Goal: Task Accomplishment & Management: Manage account settings

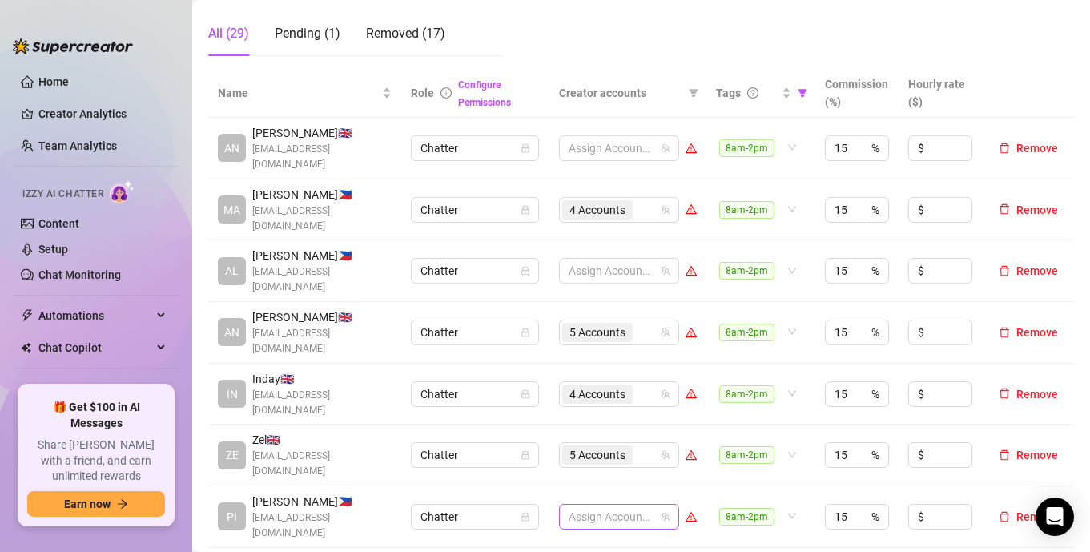
click at [611, 505] on div at bounding box center [610, 516] width 97 height 22
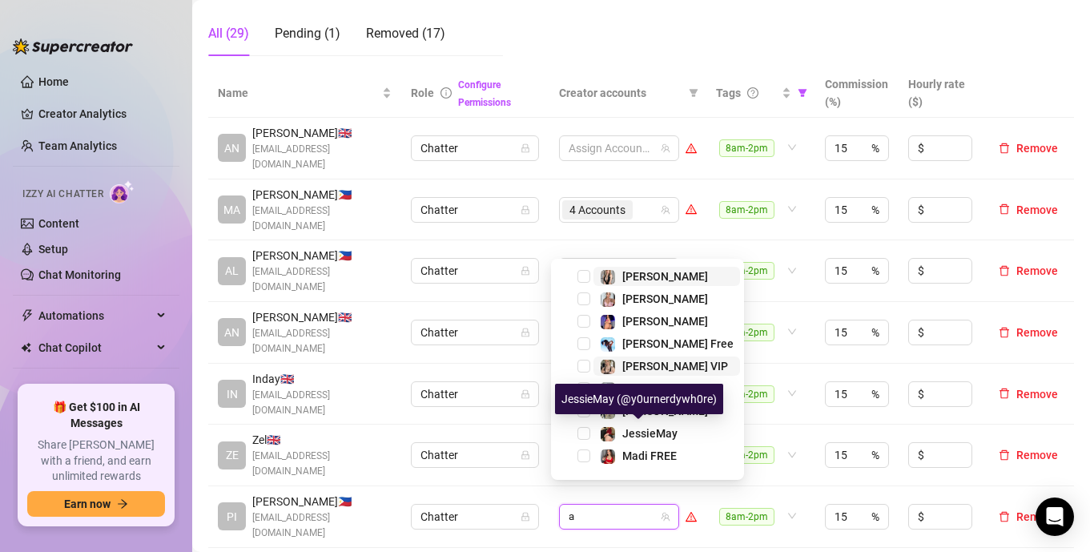
type input "an"
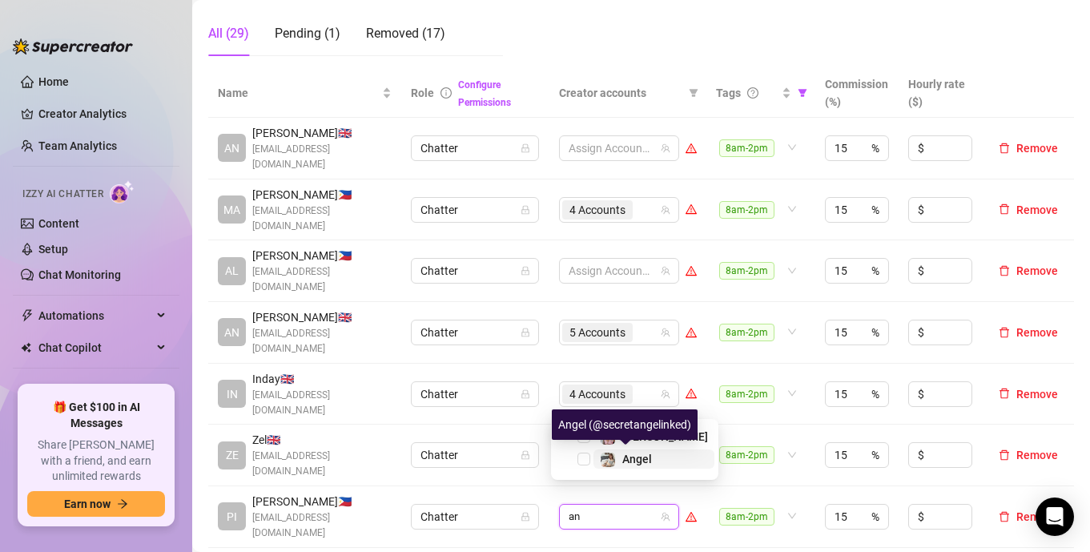
click at [607, 458] on img at bounding box center [607, 459] width 14 height 14
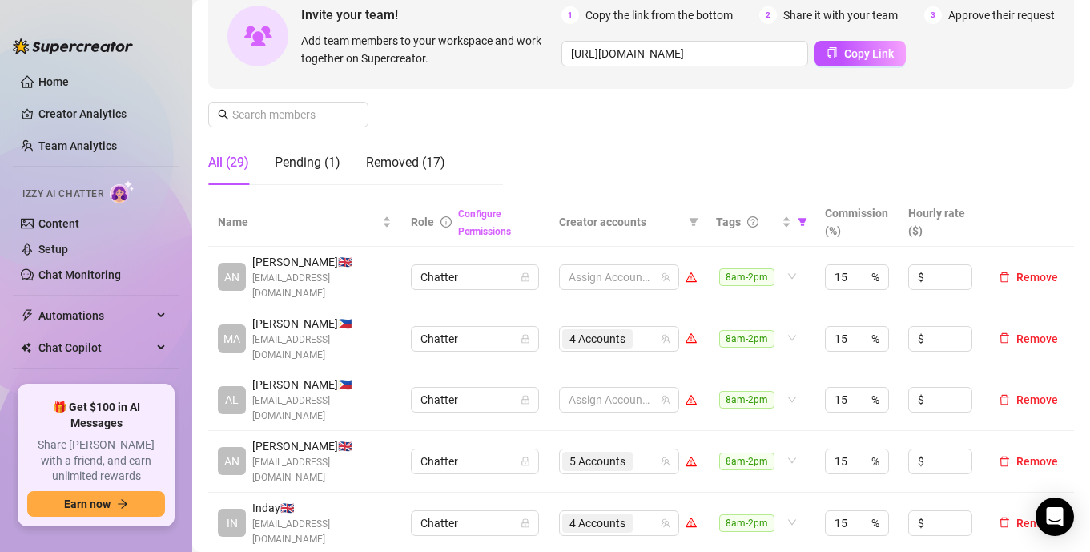
scroll to position [130, 0]
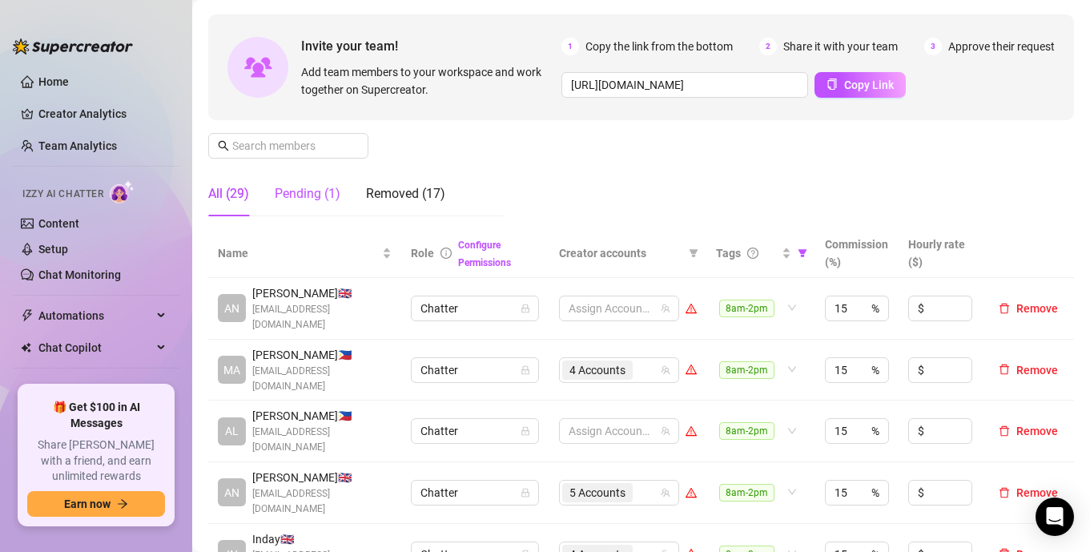
click at [317, 195] on div "Pending (1)" at bounding box center [308, 193] width 66 height 19
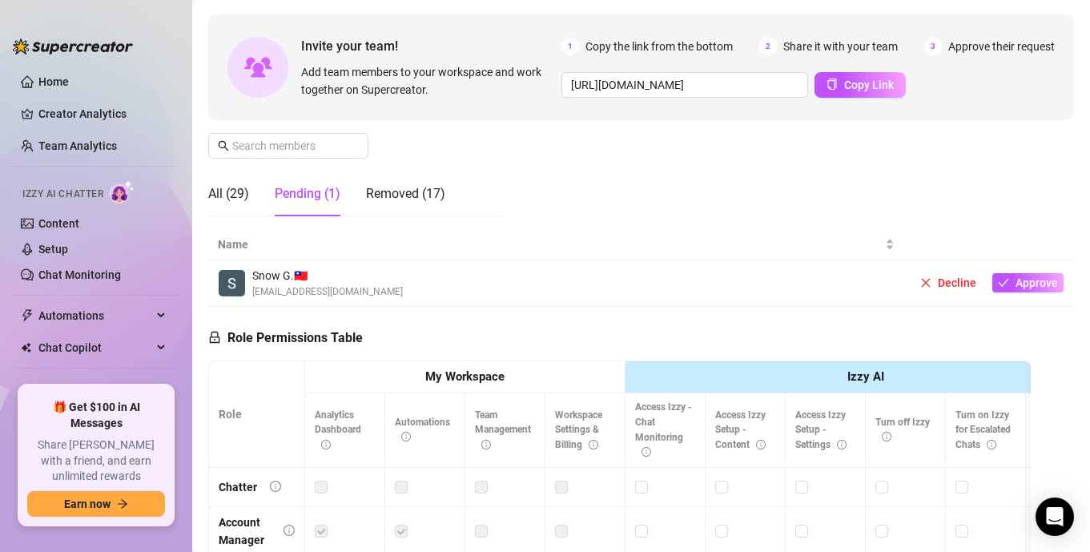
click at [616, 178] on div "Manage Team Members Manage your team members, their commission and hourly rate,…" at bounding box center [640, 95] width 865 height 267
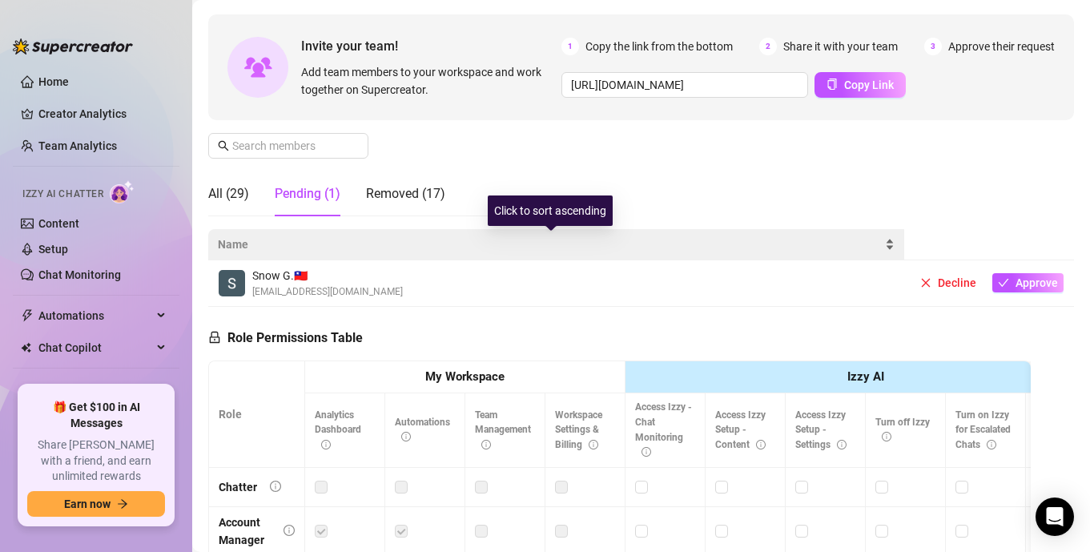
click at [616, 240] on span "Name" at bounding box center [550, 244] width 664 height 18
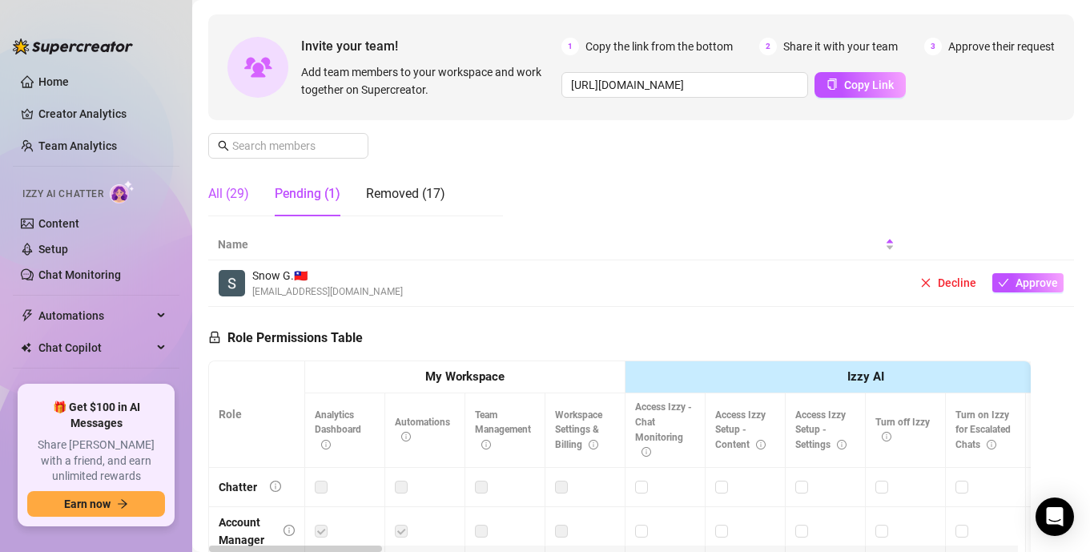
click at [217, 194] on div "All (29)" at bounding box center [228, 193] width 41 height 19
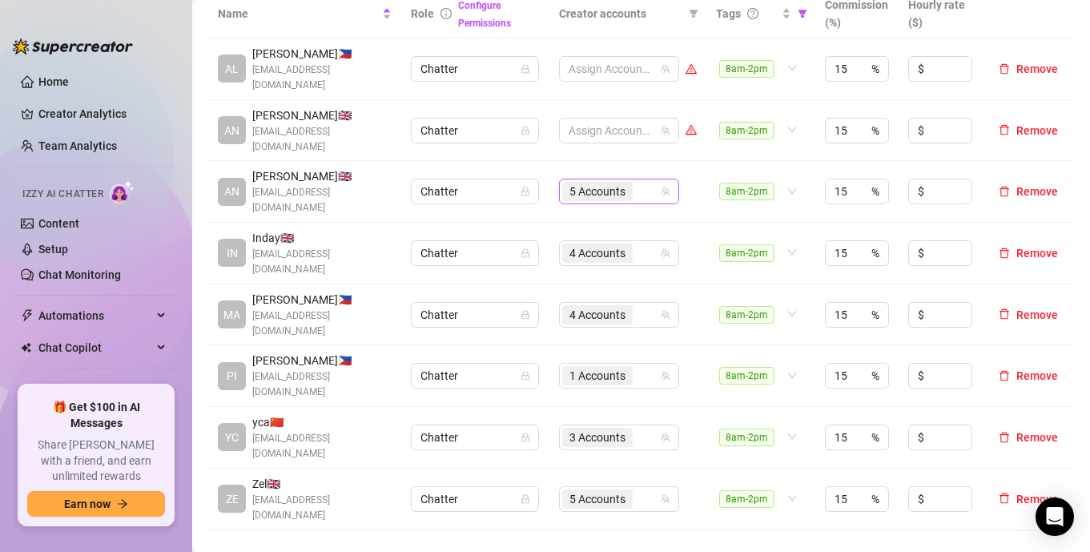
scroll to position [370, 0]
click at [640, 363] on div "1 Accounts" at bounding box center [610, 374] width 97 height 22
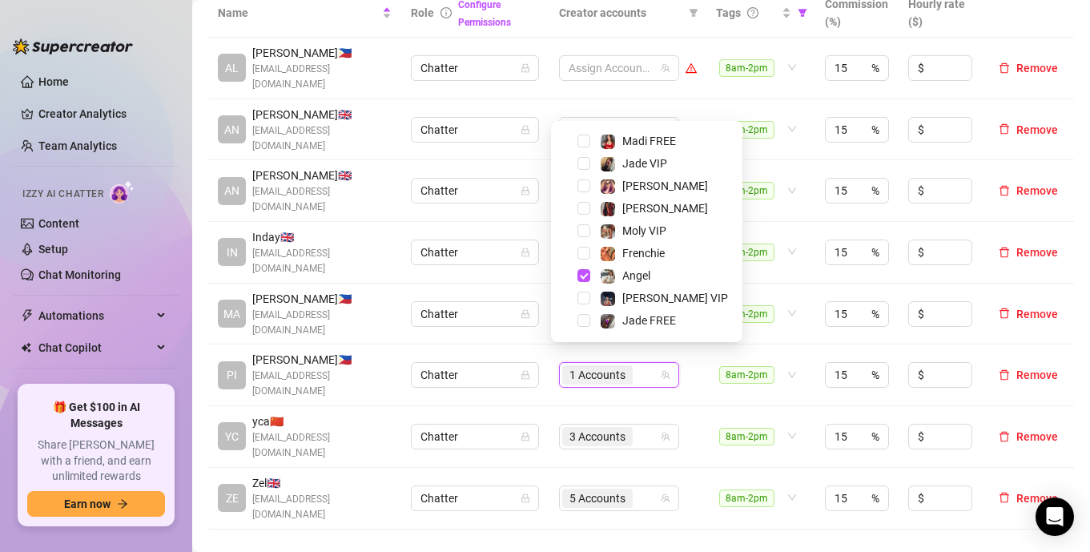
scroll to position [311, 0]
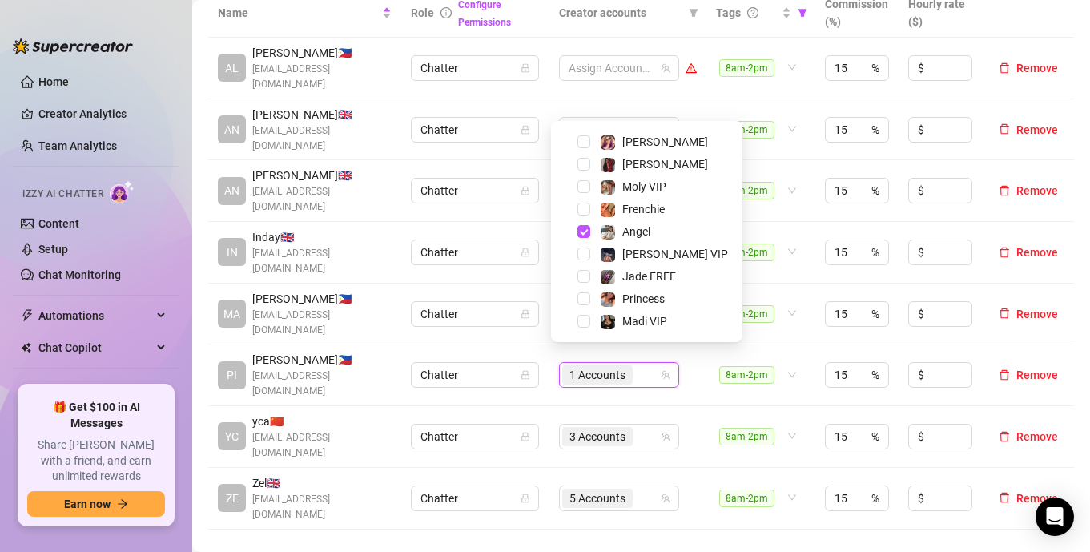
click at [576, 223] on div "Angel" at bounding box center [646, 231] width 183 height 19
click at [580, 229] on span "Select tree node" at bounding box center [583, 231] width 13 height 13
click at [678, 423] on td "3 Accounts" at bounding box center [627, 437] width 157 height 62
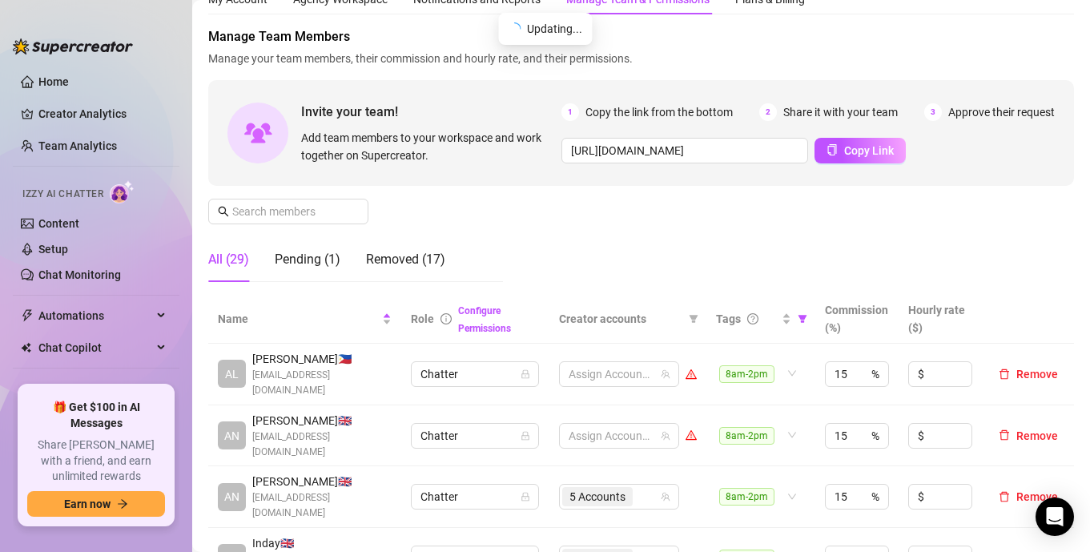
scroll to position [0, 0]
